Goal: Transaction & Acquisition: Purchase product/service

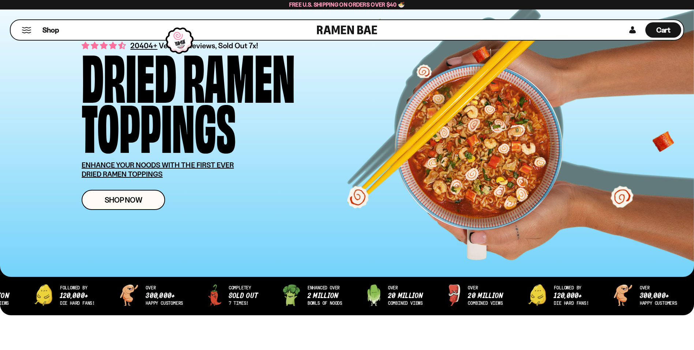
scroll to position [37, 0]
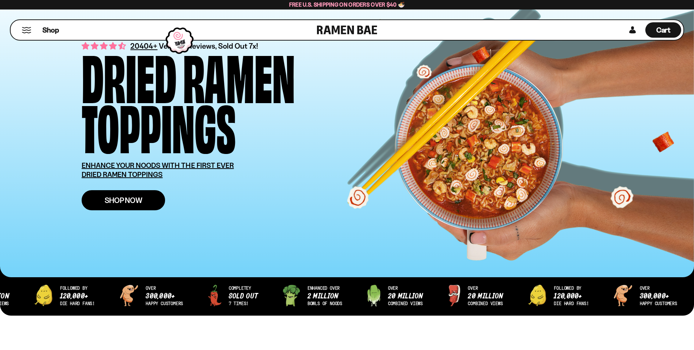
click at [140, 200] on span "Shop Now" at bounding box center [124, 200] width 38 height 8
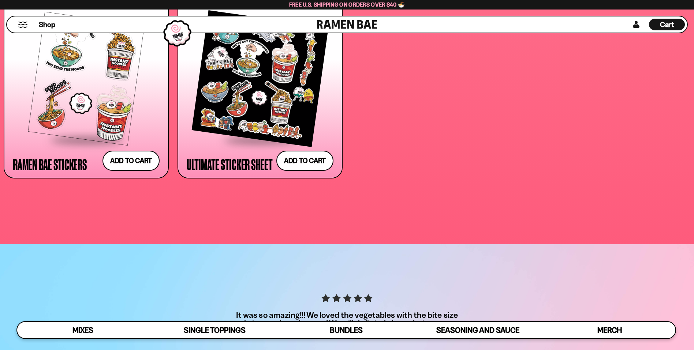
scroll to position [2452, 0]
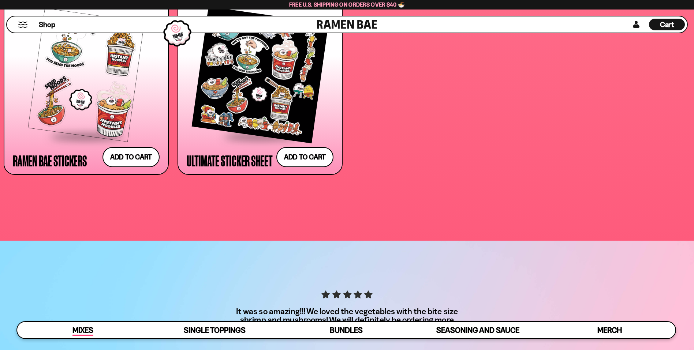
click at [83, 326] on span "Mixes" at bounding box center [82, 331] width 21 height 10
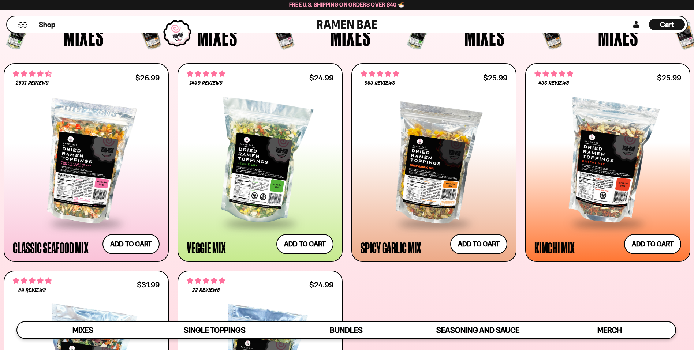
scroll to position [274, 0]
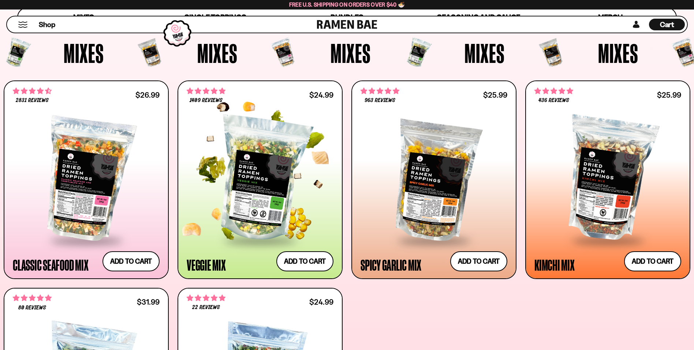
click at [257, 144] on div at bounding box center [260, 179] width 147 height 121
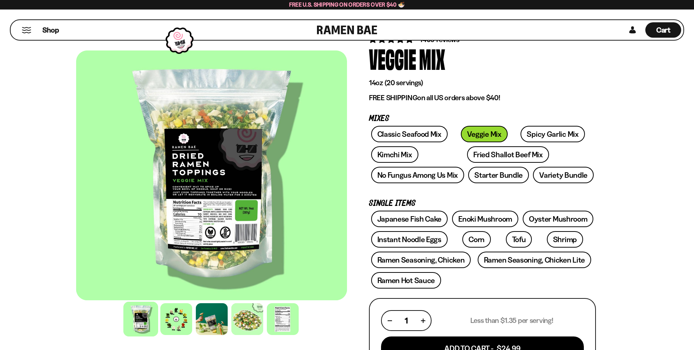
scroll to position [49, 0]
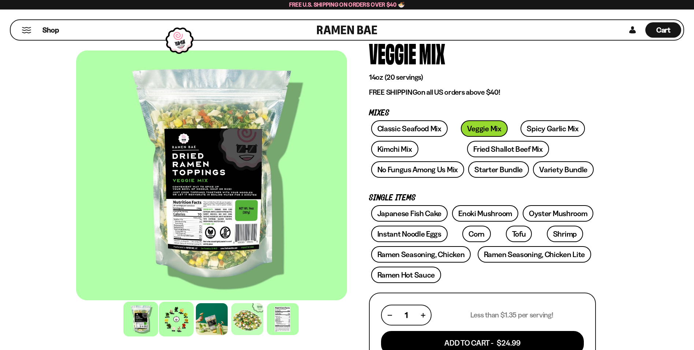
click at [175, 315] on div at bounding box center [176, 319] width 35 height 35
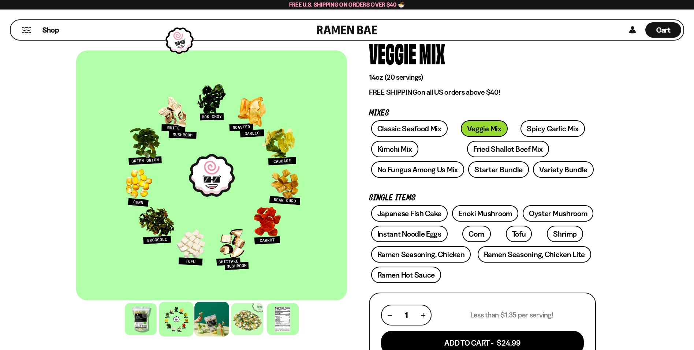
click at [213, 327] on div at bounding box center [211, 319] width 35 height 35
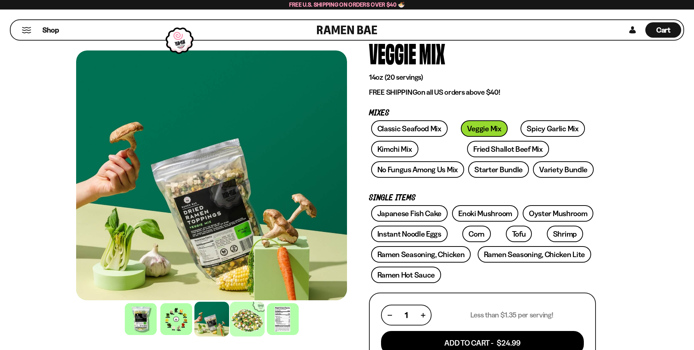
click at [248, 318] on div at bounding box center [247, 319] width 35 height 35
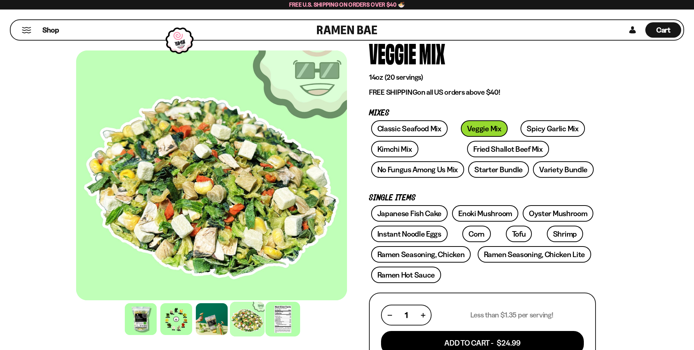
click at [284, 322] on div at bounding box center [282, 319] width 35 height 35
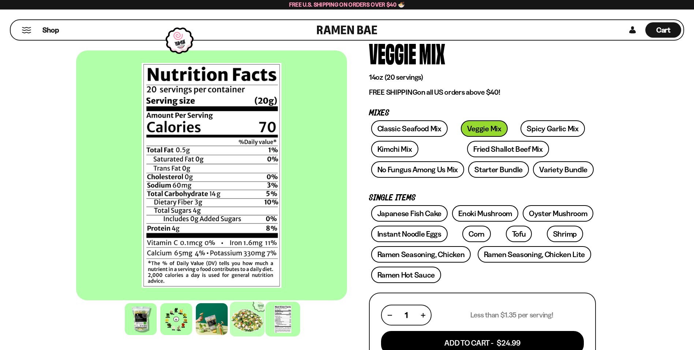
click at [252, 322] on div at bounding box center [247, 319] width 35 height 35
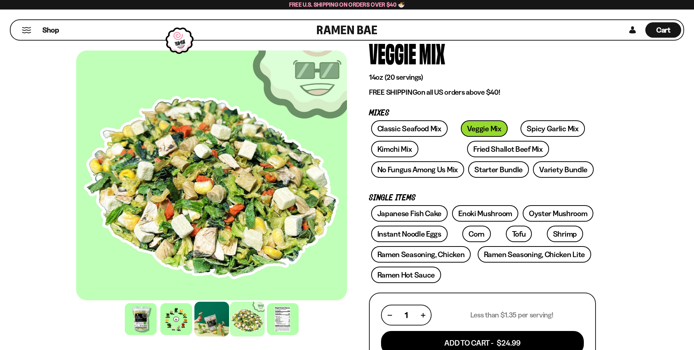
click at [210, 323] on div at bounding box center [211, 319] width 35 height 35
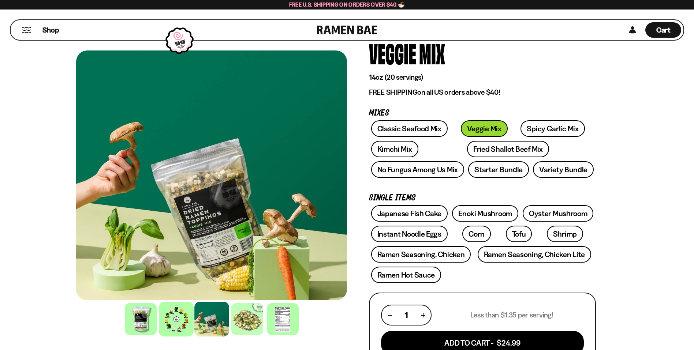
click at [183, 318] on div at bounding box center [176, 319] width 35 height 35
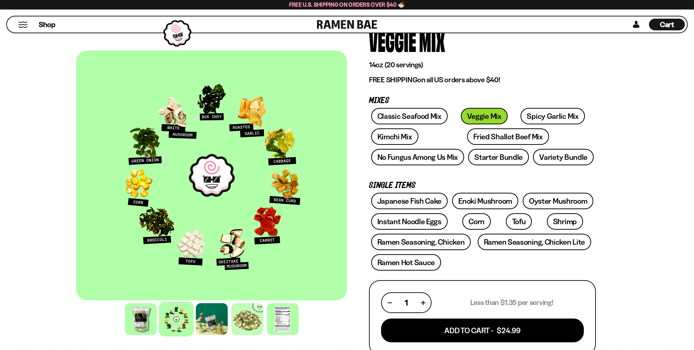
scroll to position [73, 0]
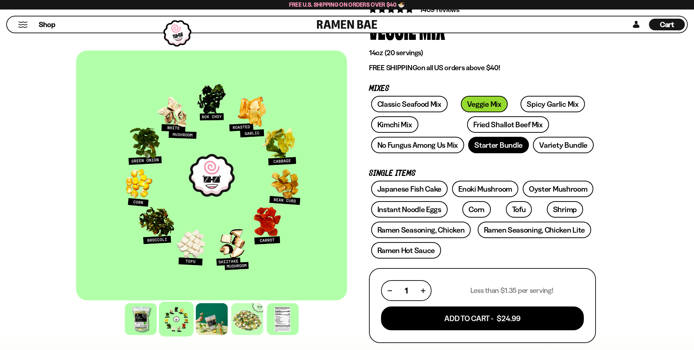
click at [496, 145] on link "Starter Bundle" at bounding box center [498, 145] width 61 height 16
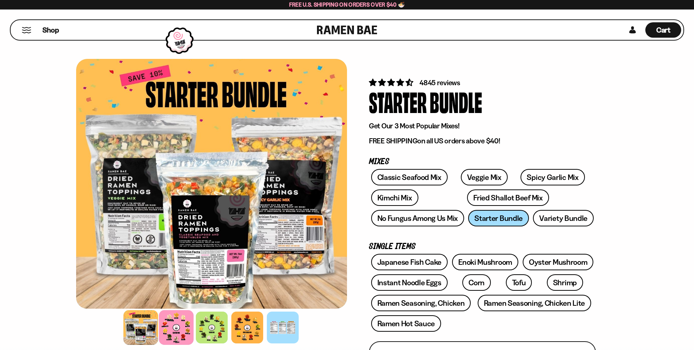
click at [175, 334] on div at bounding box center [176, 327] width 35 height 35
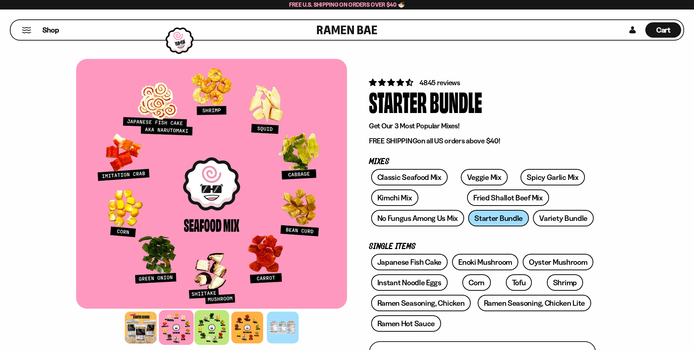
click at [207, 331] on div at bounding box center [211, 327] width 35 height 35
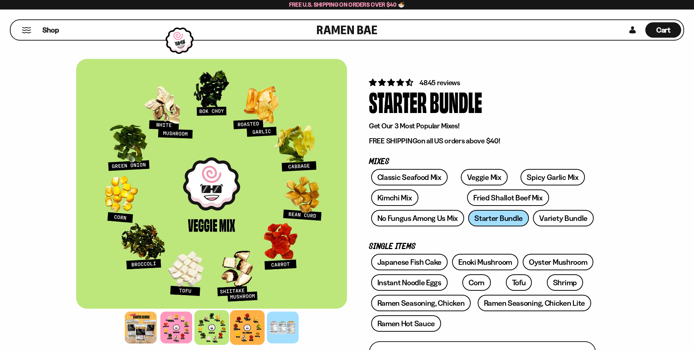
click at [242, 329] on div at bounding box center [247, 327] width 35 height 35
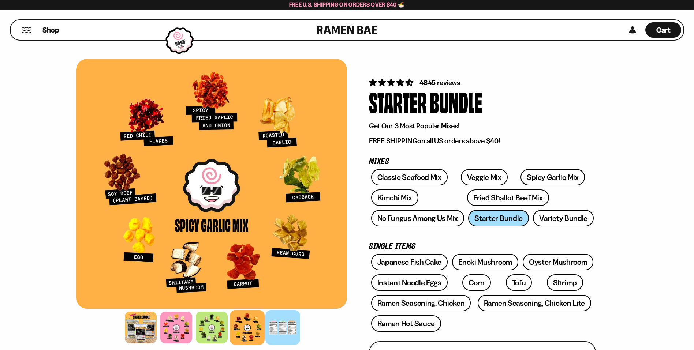
click at [288, 325] on div at bounding box center [282, 327] width 35 height 35
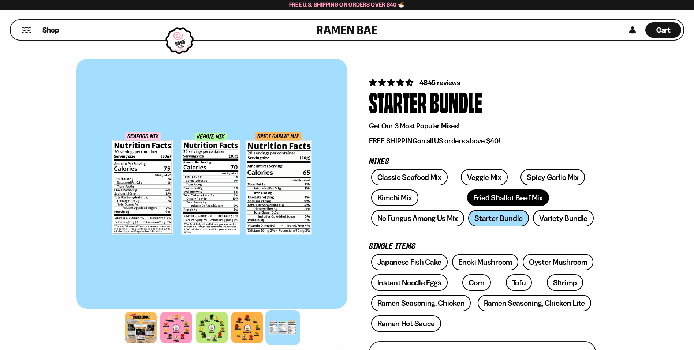
click at [473, 197] on link "Fried Shallot Beef Mix" at bounding box center [508, 198] width 82 height 16
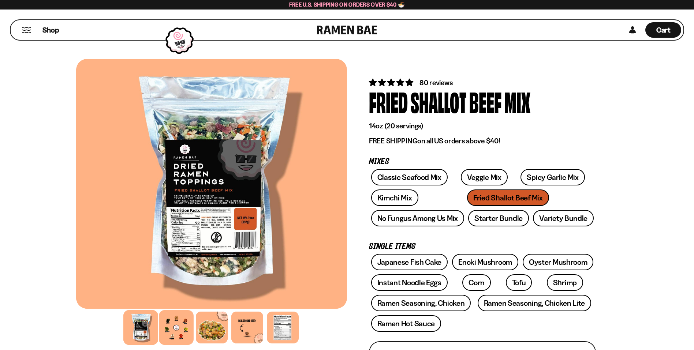
click at [183, 333] on div at bounding box center [176, 327] width 35 height 35
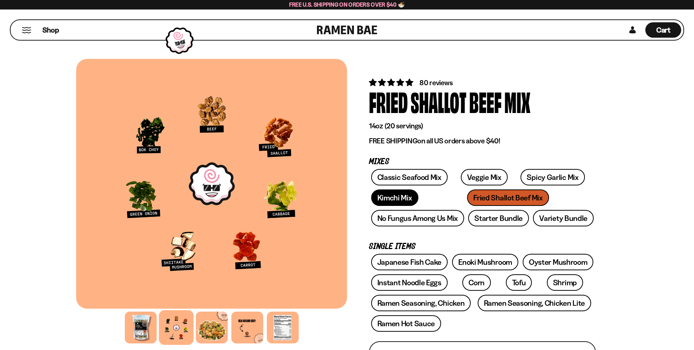
click at [402, 195] on link "Kimchi Mix" at bounding box center [394, 198] width 47 height 16
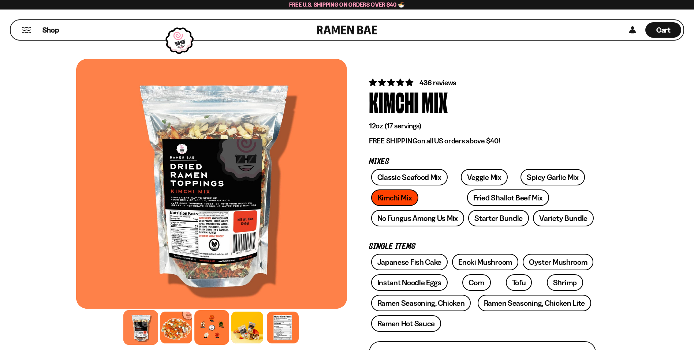
click at [208, 328] on div at bounding box center [211, 327] width 35 height 35
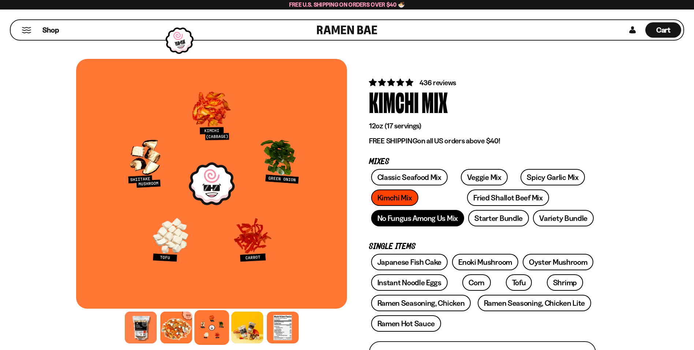
click at [416, 224] on link "No Fungus Among Us Mix" at bounding box center [417, 218] width 93 height 16
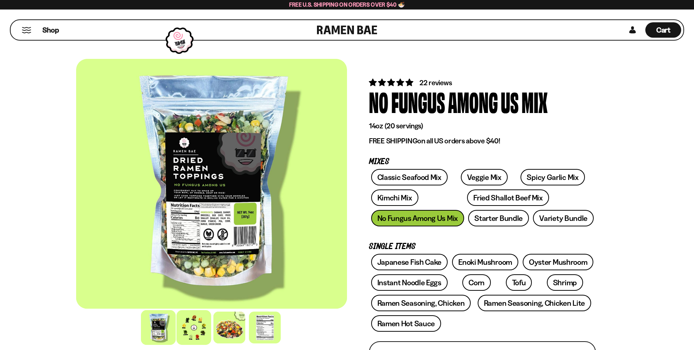
click at [197, 332] on div at bounding box center [193, 327] width 35 height 35
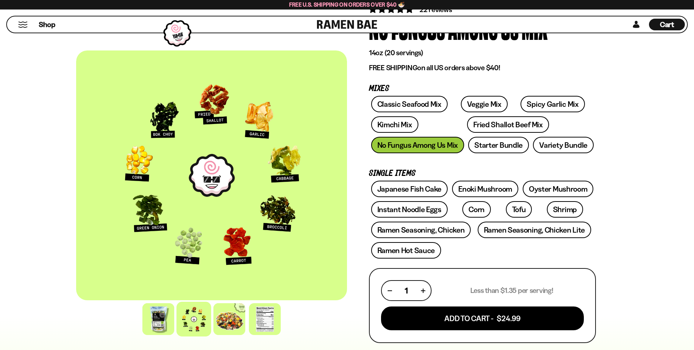
scroll to position [85, 0]
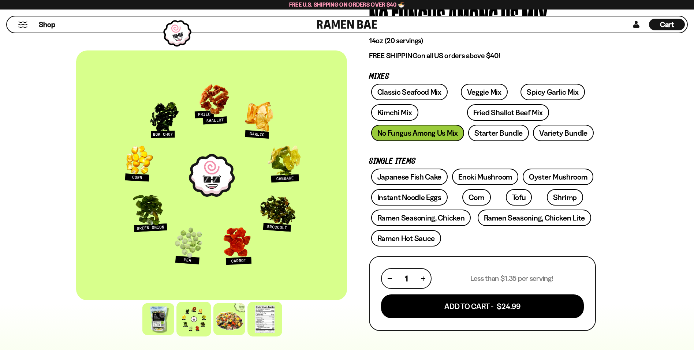
click at [264, 319] on div at bounding box center [264, 319] width 35 height 35
